Goal: Information Seeking & Learning: Learn about a topic

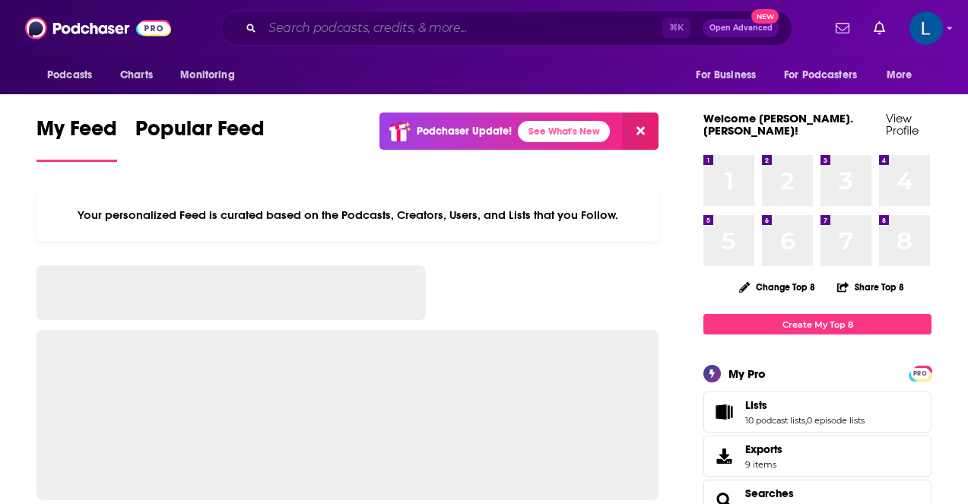
click at [507, 29] on input "Search podcasts, credits, & more..." at bounding box center [462, 28] width 400 height 24
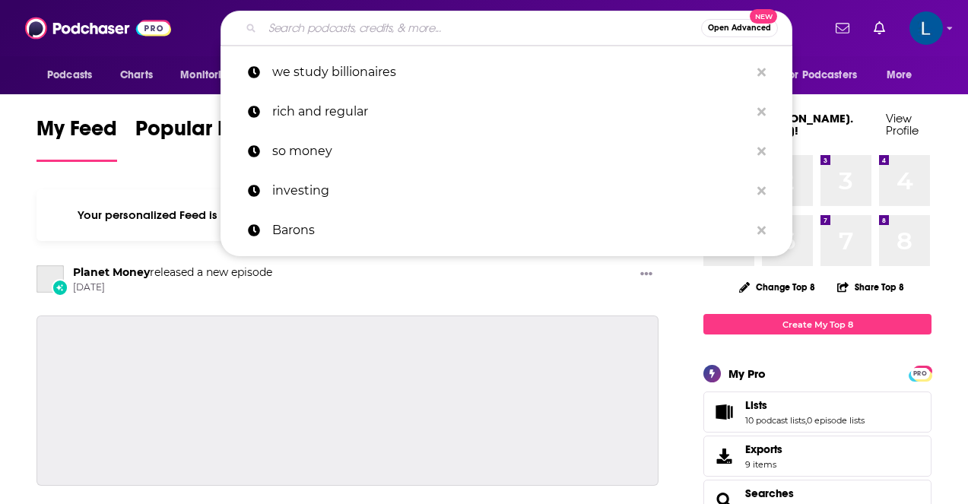
paste input "EZ Trading Computers"
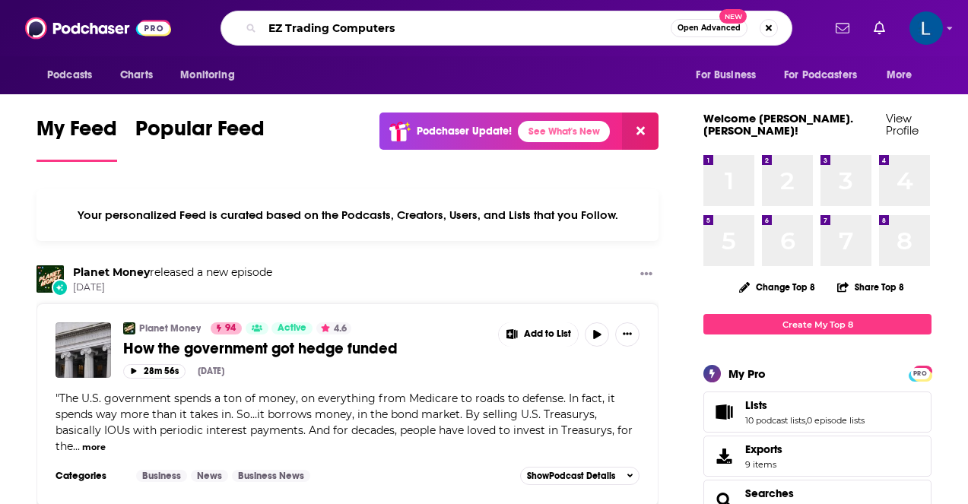
type input "EZ Trading Computers"
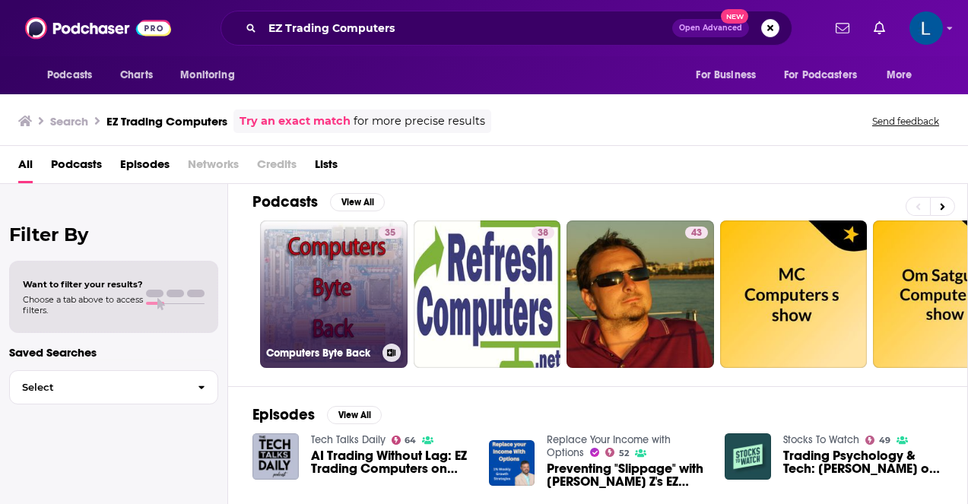
scroll to position [214, 0]
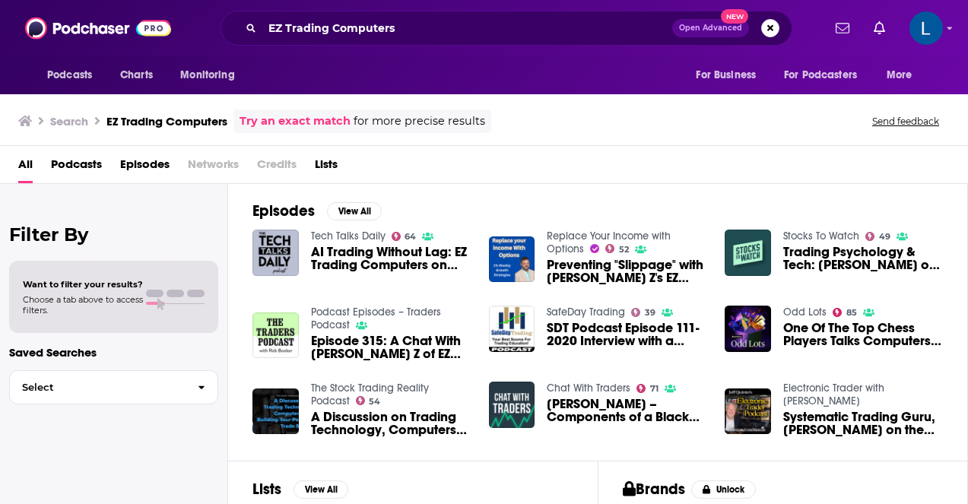
click at [91, 164] on span "Podcasts" at bounding box center [76, 167] width 51 height 31
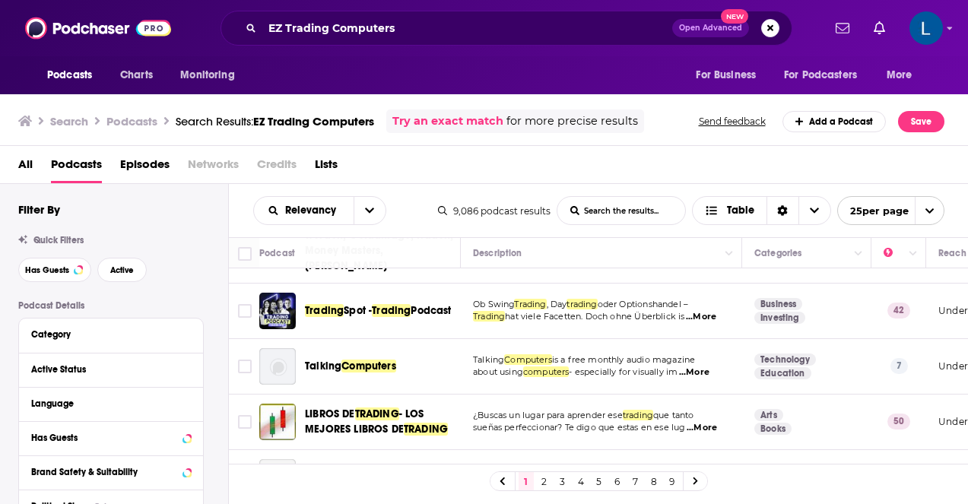
scroll to position [442, 0]
